Goal: Transaction & Acquisition: Purchase product/service

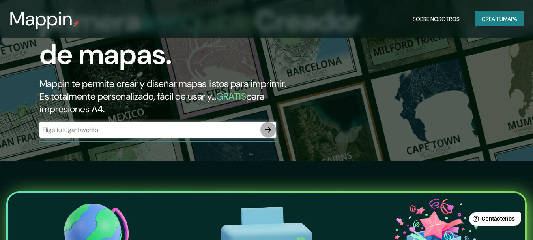
click at [271, 127] on icon "button" at bounding box center [268, 129] width 9 height 9
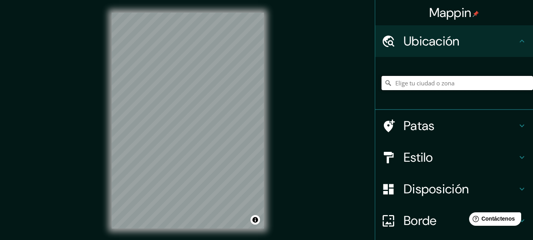
click at [413, 80] on input "Elige tu ciudad o zona" at bounding box center [458, 83] width 152 height 14
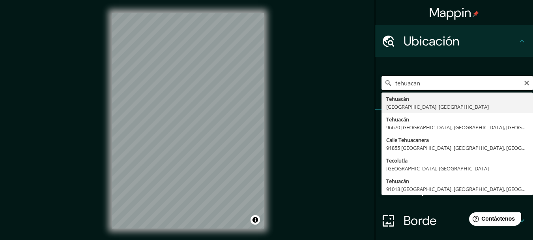
type input "[GEOGRAPHIC_DATA], [GEOGRAPHIC_DATA], [GEOGRAPHIC_DATA]"
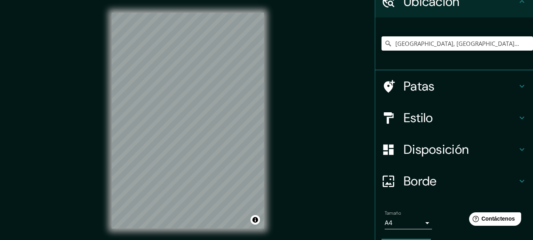
scroll to position [63, 0]
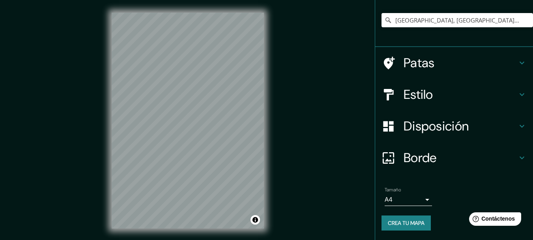
click at [412, 98] on font "Estilo" at bounding box center [419, 94] width 30 height 17
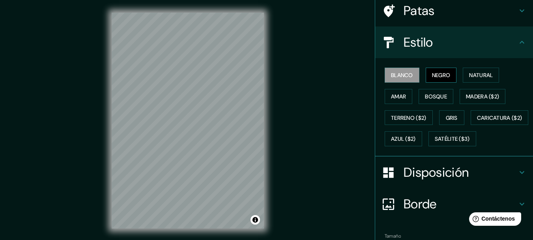
click at [432, 75] on font "Negro" at bounding box center [441, 74] width 19 height 7
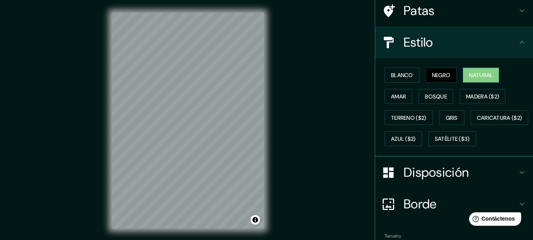
click at [479, 73] on font "Natural" at bounding box center [481, 74] width 24 height 7
click at [399, 100] on font "Amar" at bounding box center [398, 96] width 15 height 10
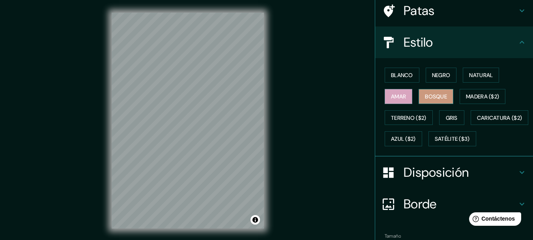
click at [435, 97] on font "Bosque" at bounding box center [436, 96] width 22 height 7
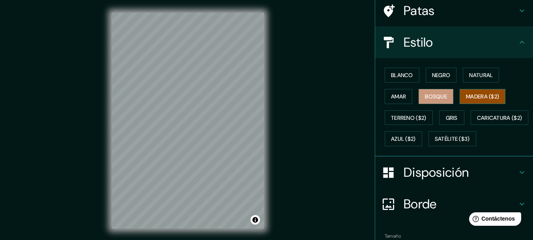
click at [478, 94] on font "Madera ($2)" at bounding box center [482, 96] width 33 height 7
click at [446, 120] on font "Gris" at bounding box center [452, 117] width 12 height 7
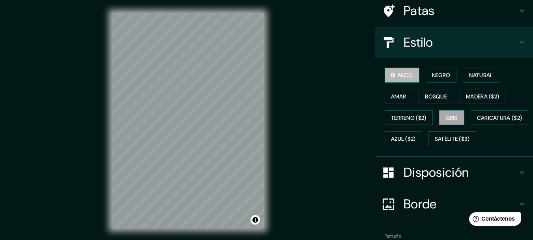
click at [411, 75] on button "Blanco" at bounding box center [402, 75] width 35 height 15
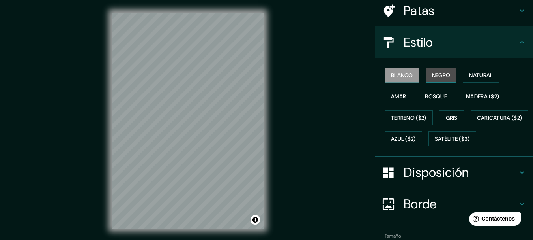
click at [435, 75] on font "Negro" at bounding box center [441, 74] width 19 height 7
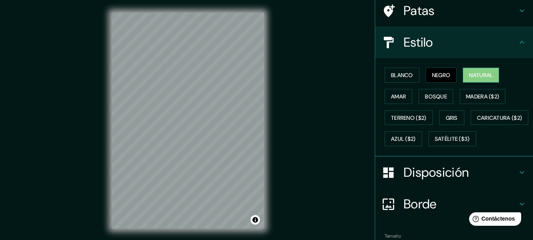
click at [473, 75] on font "Natural" at bounding box center [481, 74] width 24 height 7
click at [401, 96] on button "Amar" at bounding box center [399, 96] width 28 height 15
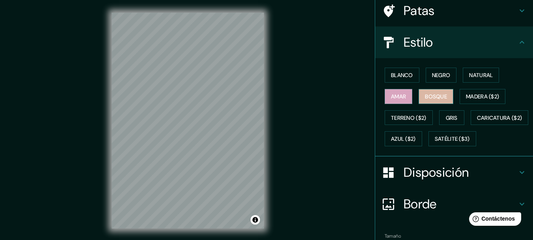
click at [430, 97] on font "Bosque" at bounding box center [436, 96] width 22 height 7
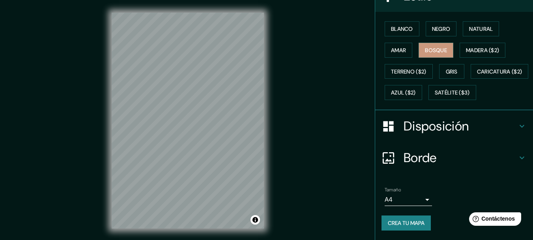
scroll to position [130, 0]
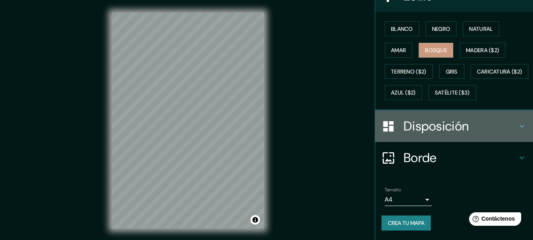
click at [439, 127] on font "Disposición" at bounding box center [436, 126] width 65 height 17
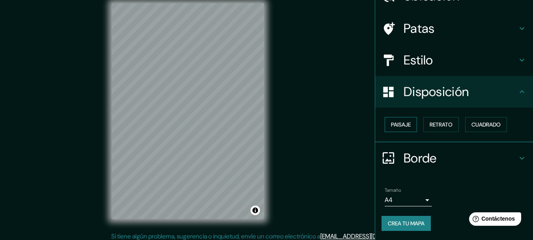
scroll to position [14, 0]
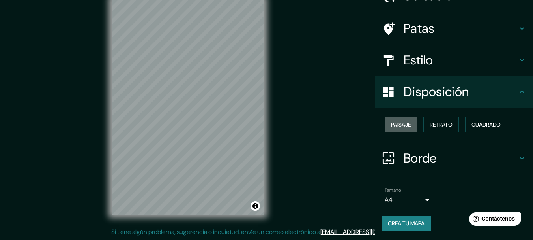
click at [398, 125] on font "Paisaje" at bounding box center [401, 124] width 20 height 7
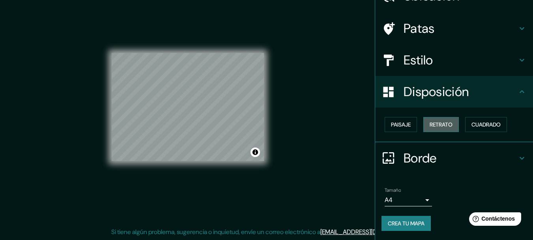
click at [433, 123] on font "Retrato" at bounding box center [441, 124] width 23 height 7
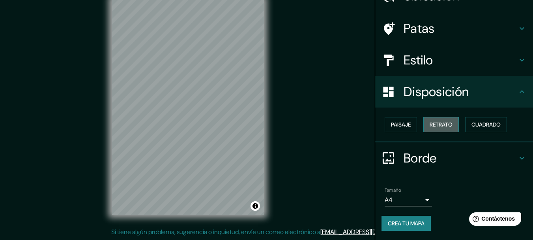
click at [454, 123] on button "Retrato" at bounding box center [442, 124] width 36 height 15
click at [490, 121] on font "Cuadrado" at bounding box center [486, 124] width 29 height 7
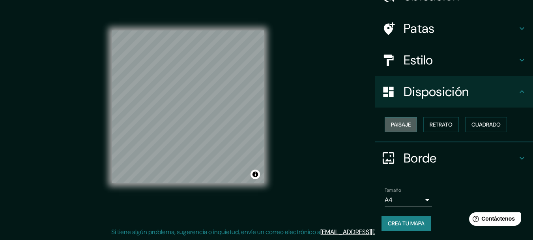
click at [406, 120] on button "Paisaje" at bounding box center [401, 124] width 32 height 15
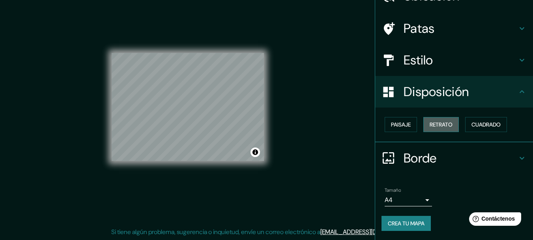
click at [431, 121] on font "Retrato" at bounding box center [441, 124] width 23 height 7
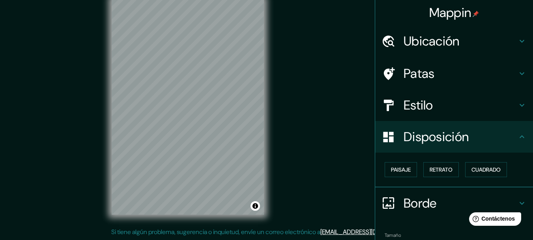
scroll to position [0, 0]
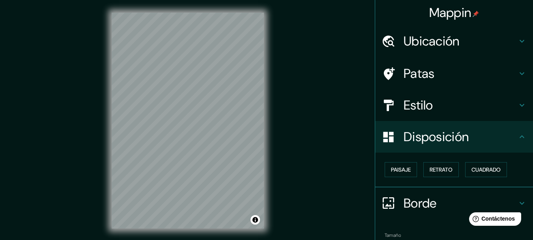
click at [424, 79] on font "Patas" at bounding box center [419, 73] width 31 height 17
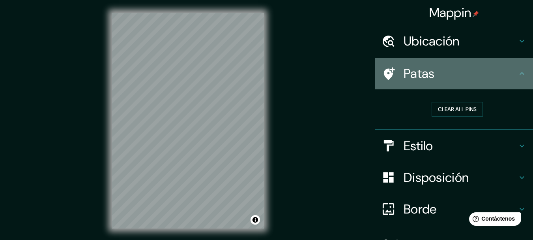
click at [447, 66] on h4 "Patas" at bounding box center [461, 74] width 114 height 16
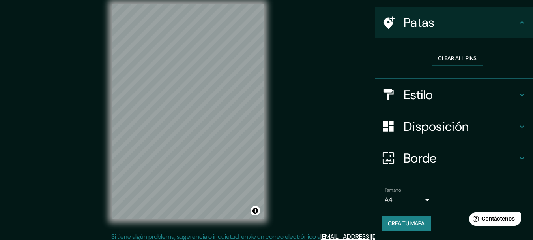
scroll to position [14, 0]
